Goal: Task Accomplishment & Management: Manage account settings

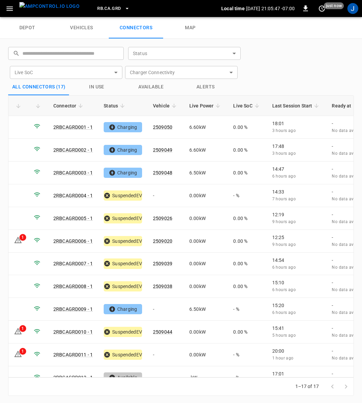
scroll to position [121, 0]
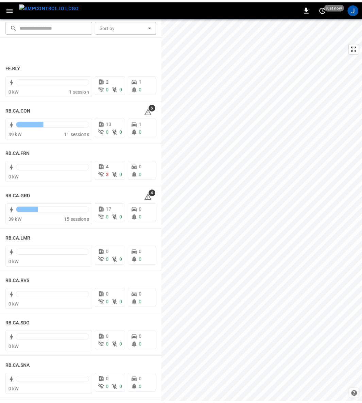
scroll to position [917, 0]
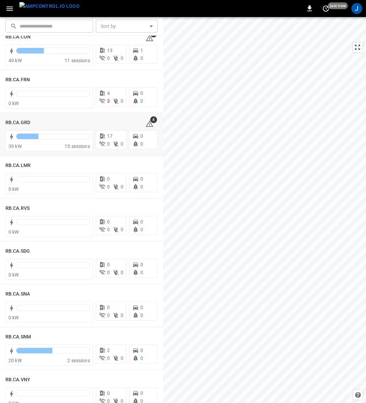
click at [14, 119] on h6 "RB.CA.GRD" at bounding box center [17, 122] width 25 height 7
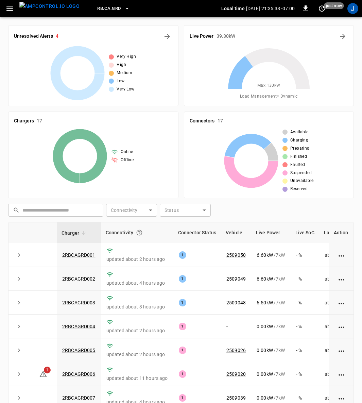
click at [7, 7] on icon "button" at bounding box center [9, 8] width 8 height 8
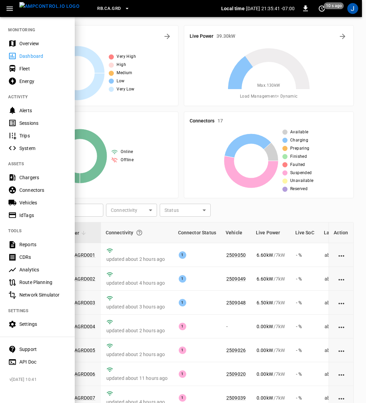
click at [28, 70] on div "Fleet" at bounding box center [42, 68] width 47 height 7
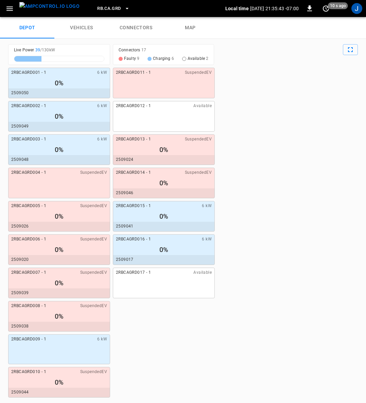
click at [133, 25] on link "connectors" at bounding box center [136, 28] width 54 height 22
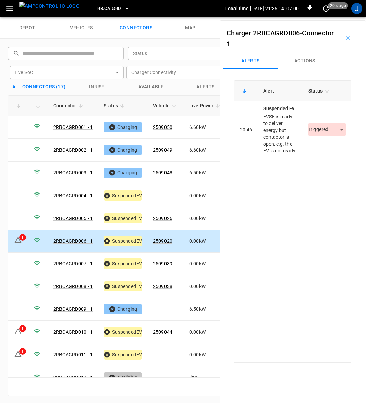
click at [326, 17] on body "RB.CA.GRD Local time [DATE] 21:36:14 -07:00 0 20 s ago J depot vehicles connect…" at bounding box center [183, 8] width 366 height 17
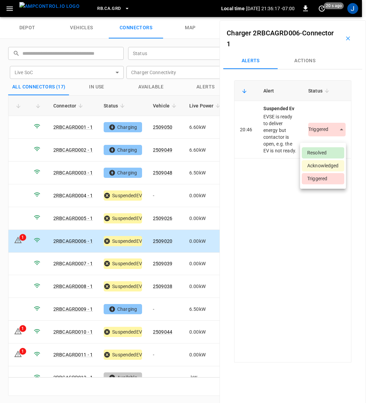
click at [314, 152] on li "Resolved" at bounding box center [323, 152] width 42 height 11
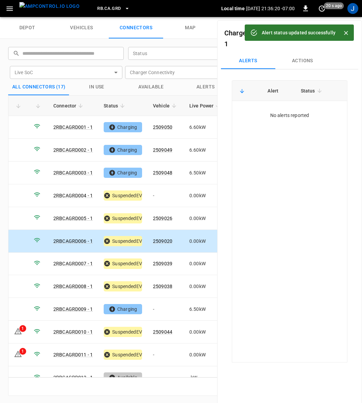
click at [345, 35] on icon "Close" at bounding box center [345, 33] width 7 height 7
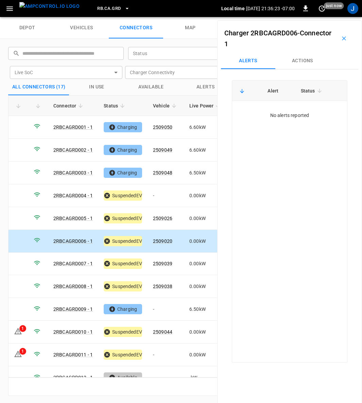
click at [340, 36] on icon "button" at bounding box center [343, 38] width 7 height 7
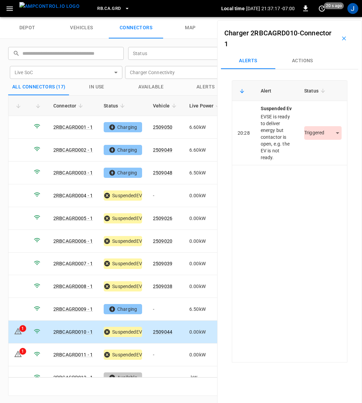
click at [334, 17] on body "RB.CA.GRD Local time [DATE] 21:37:17 -07:00 0 20 s ago J depot vehicles connect…" at bounding box center [181, 8] width 362 height 17
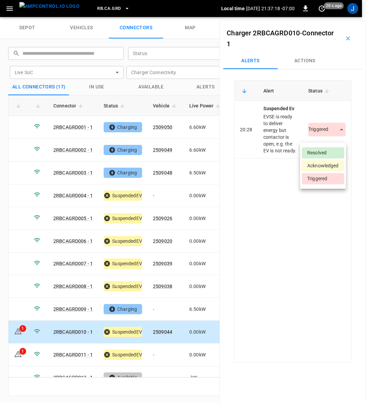
click at [322, 153] on li "Resolved" at bounding box center [323, 152] width 42 height 11
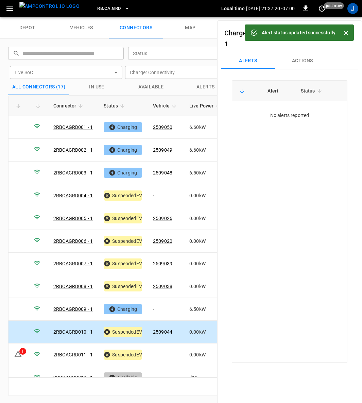
click at [347, 31] on icon "Close" at bounding box center [345, 33] width 7 height 7
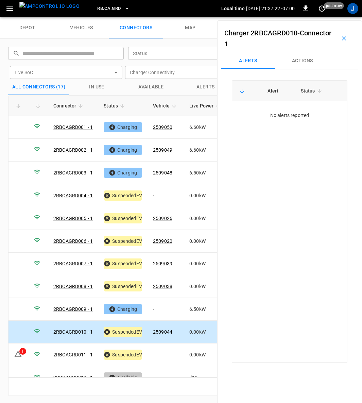
click at [340, 38] on icon "button" at bounding box center [343, 38] width 7 height 7
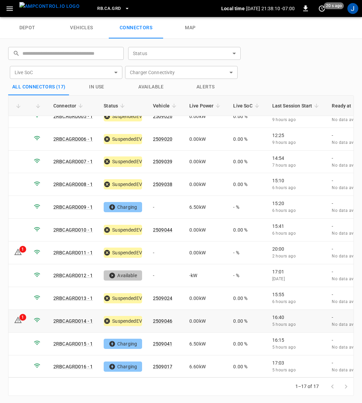
scroll to position [121, 0]
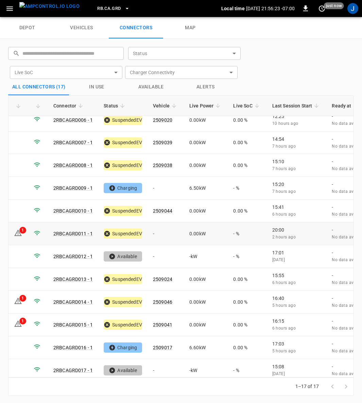
click at [16, 222] on td "1" at bounding box center [18, 233] width 20 height 23
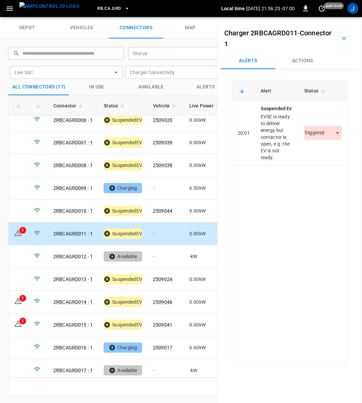
click at [330, 17] on body "RB.CA.GRD Local time [DATE] 21:56:25 -07:00 0 just now J depot vehicles connect…" at bounding box center [181, 8] width 362 height 17
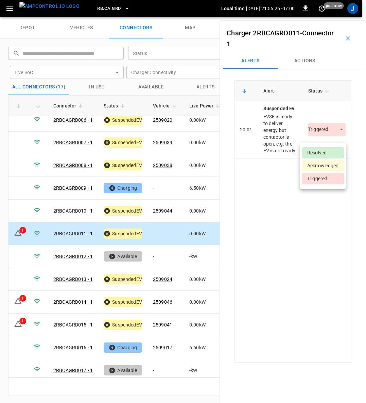
click at [317, 151] on li "Resolved" at bounding box center [323, 152] width 42 height 11
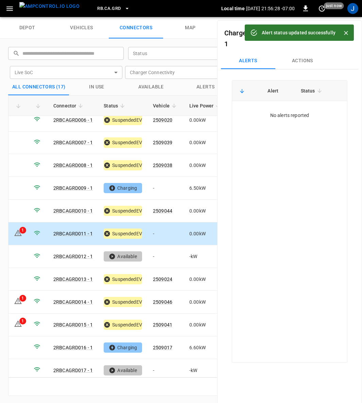
click at [346, 30] on icon "Close" at bounding box center [345, 33] width 7 height 7
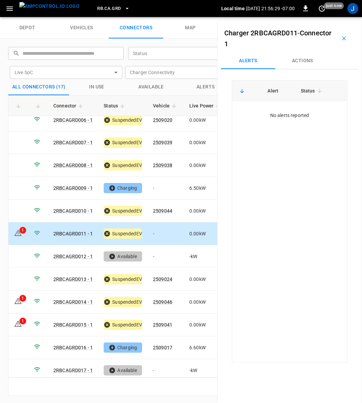
click at [340, 40] on icon "button" at bounding box center [343, 38] width 7 height 7
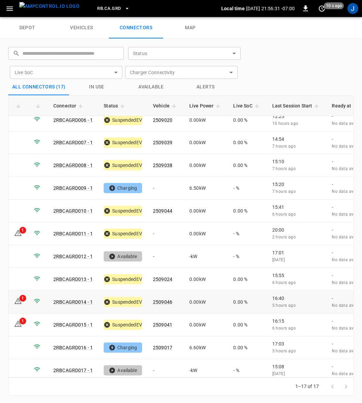
click at [19, 297] on icon at bounding box center [18, 301] width 8 height 8
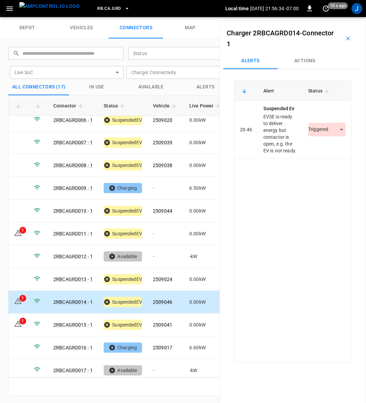
click at [331, 17] on body "RB.CA.GRD Local time [DATE] 21:56:34 -07:00 0 10 s ago J depot vehicles connect…" at bounding box center [183, 8] width 366 height 17
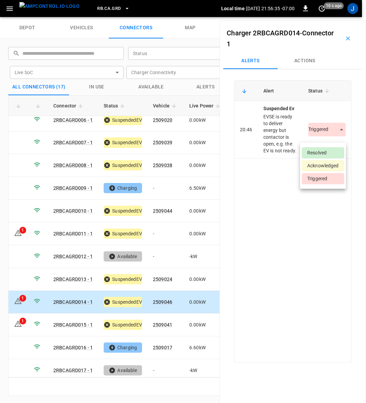
click at [328, 153] on li "Resolved" at bounding box center [323, 152] width 42 height 11
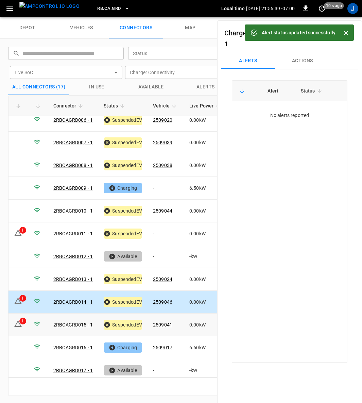
click at [22, 319] on icon at bounding box center [18, 323] width 8 height 8
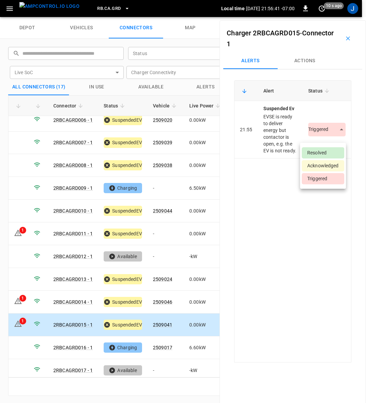
click at [333, 17] on body "RB.CA.GRD Local time [DATE] 21:56:41 -07:00 0 10 s ago J depot vehicles connect…" at bounding box center [183, 8] width 366 height 17
click at [324, 153] on li "Resolved" at bounding box center [323, 152] width 42 height 11
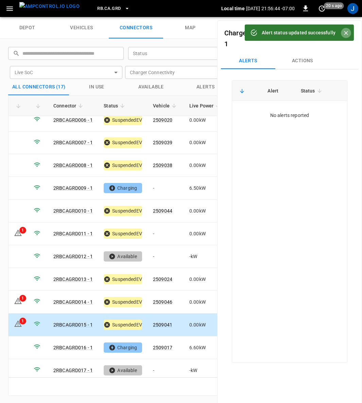
click at [346, 35] on icon "Close" at bounding box center [345, 33] width 7 height 7
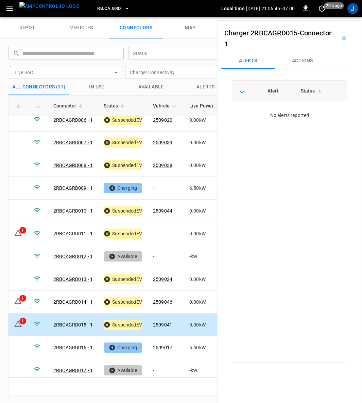
click at [340, 40] on icon "button" at bounding box center [343, 38] width 7 height 7
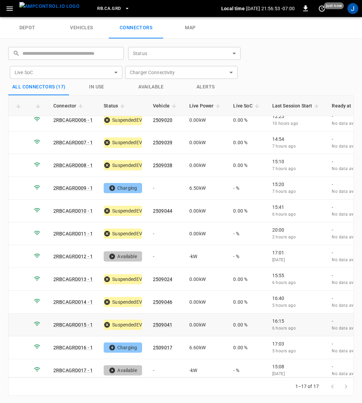
scroll to position [0, 0]
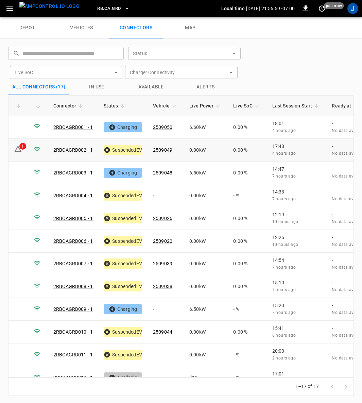
click at [76, 147] on link "2RBCAGRD002 - 1" at bounding box center [72, 149] width 39 height 5
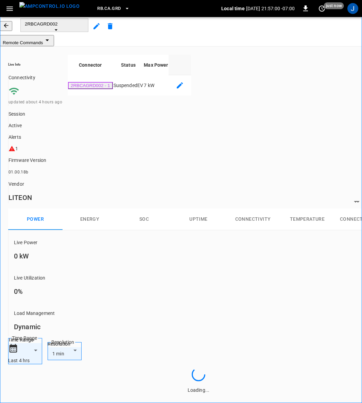
type input "**********"
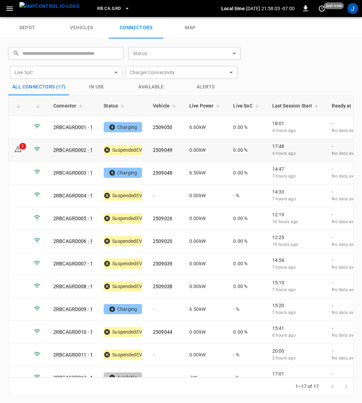
click at [16, 147] on icon at bounding box center [18, 149] width 8 height 8
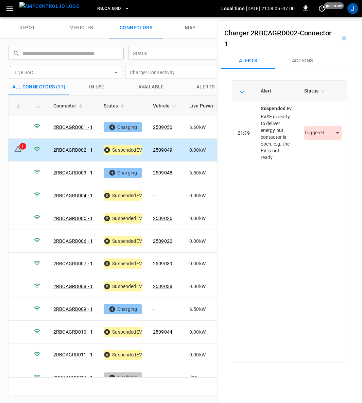
click at [330, 17] on body "RB.CA.GRD Local time [DATE] 21:58:05 -07:00 0 just now J depot vehicles connect…" at bounding box center [181, 8] width 362 height 17
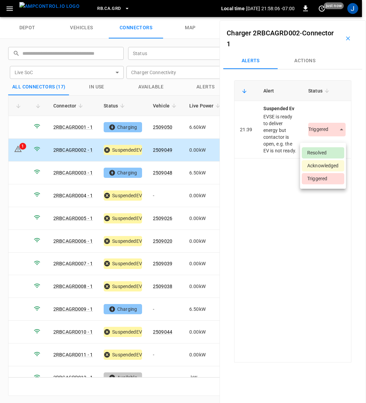
click at [320, 152] on li "Resolved" at bounding box center [323, 152] width 42 height 11
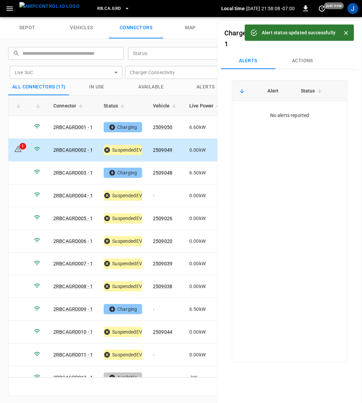
click at [347, 34] on icon "Close" at bounding box center [345, 33] width 7 height 7
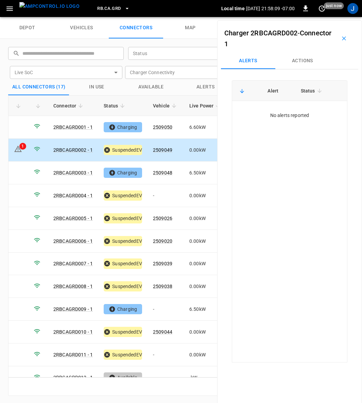
click at [341, 40] on icon "button" at bounding box center [343, 38] width 7 height 7
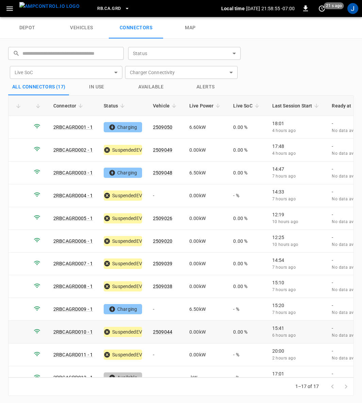
scroll to position [121, 0]
